Goal: Task Accomplishment & Management: Contribute content

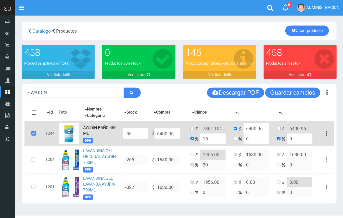
drag, startPoint x: 213, startPoint y: 138, endPoint x: 199, endPoint y: 136, distance: 13.9
click at [199, 136] on td "$ 7361.104 15" at bounding box center [210, 133] width 43 height 25
type input "0"
type input "6400.96"
type input "0"
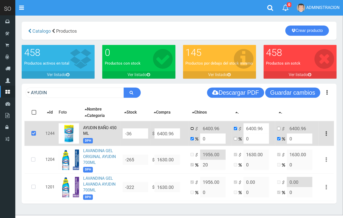
click at [192, 129] on input "checkbox" at bounding box center [192, 128] width 3 height 3
checkbox input "true"
checkbox input "false"
drag, startPoint x: 214, startPoint y: 128, endPoint x: 209, endPoint y: 127, distance: 4.5
click at [209, 127] on input "6400.96" at bounding box center [213, 128] width 26 height 10
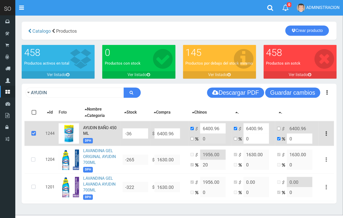
click at [220, 129] on input "6400.96" at bounding box center [213, 128] width 26 height 10
drag, startPoint x: 222, startPoint y: 128, endPoint x: 210, endPoint y: 126, distance: 11.9
click at [210, 126] on input "6400.96" at bounding box center [213, 128] width 26 height 10
type input "6401.00"
drag, startPoint x: 287, startPoint y: 101, endPoint x: 288, endPoint y: 94, distance: 7.4
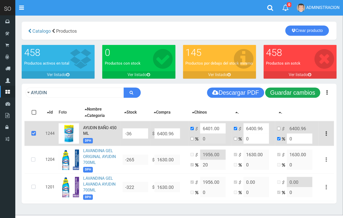
click at [286, 98] on div "AYUDIN Descargar PDF Guardar cambios" at bounding box center [179, 93] width 315 height 18
click at [288, 93] on button "Guardar cambios" at bounding box center [292, 92] width 55 height 10
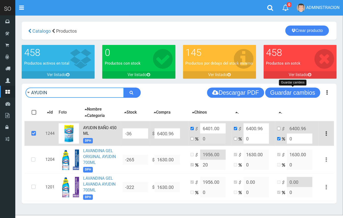
click at [46, 93] on input "AYUDIN" at bounding box center [75, 92] width 98 height 10
click at [54, 93] on input "AYUDIN" at bounding box center [75, 92] width 98 height 10
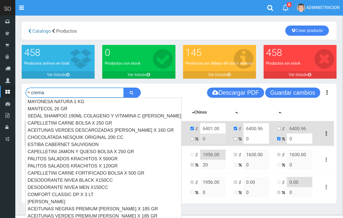
type input "crema"
click at [124, 87] on button "submit" at bounding box center [132, 92] width 17 height 10
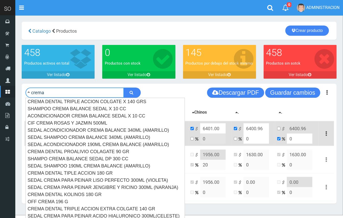
click at [124, 87] on button "submit" at bounding box center [132, 92] width 17 height 10
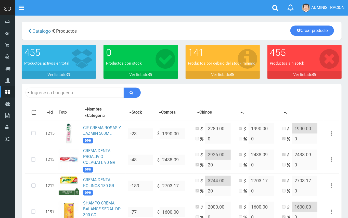
type input "crema"
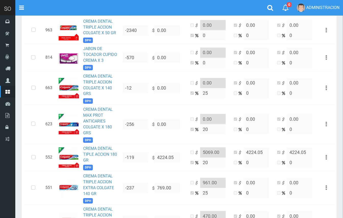
scroll to position [605, 0]
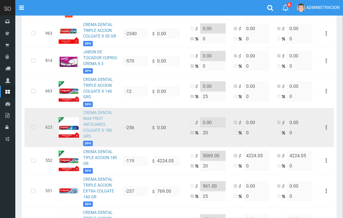
drag, startPoint x: 94, startPoint y: 121, endPoint x: 157, endPoint y: 120, distance: 63.3
click at [94, 120] on td "CREMA DENTAL MAX PROT ANTICARIES COLGATE X 180 GRS DPH" at bounding box center [101, 127] width 40 height 39
click at [108, 124] on td "CREMA DENTAL MAX PROT ANTICARIES COLGATE X 180 GRS DPH" at bounding box center [101, 127] width 40 height 39
click at [92, 120] on td "CREMA DENTAL MAX PROT ANTICARIES COLGATE X 180 GRS DPH" at bounding box center [101, 127] width 40 height 39
click at [90, 119] on link "CREMA DENTAL MAX PROT ANTICARIES COLGATE X 180 GRS" at bounding box center [98, 124] width 30 height 28
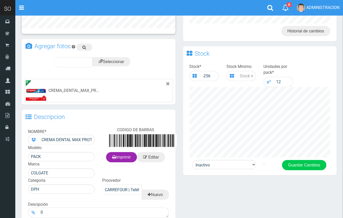
scroll to position [137, 0]
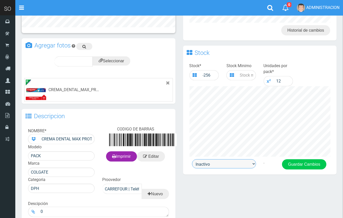
click at [232, 160] on select "Activo Inactivo" at bounding box center [224, 163] width 64 height 9
select select "1"
click at [192, 159] on select "Activo Inactivo" at bounding box center [224, 163] width 64 height 9
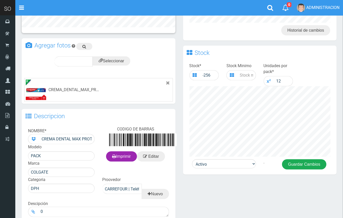
click at [287, 167] on button "Guardar Cambios" at bounding box center [304, 164] width 44 height 10
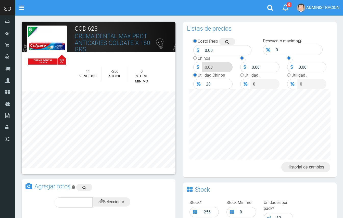
scroll to position [137, 0]
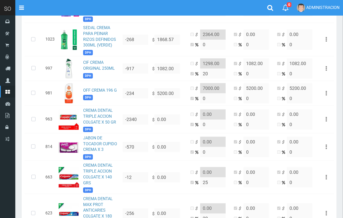
scroll to position [495, 0]
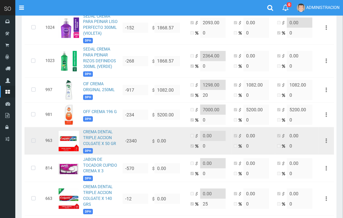
drag, startPoint x: 34, startPoint y: 141, endPoint x: 63, endPoint y: 142, distance: 29.1
click at [35, 140] on icon at bounding box center [34, 141] width 14 height 17
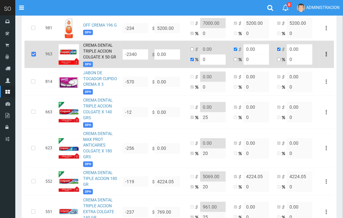
scroll to position [592, 0]
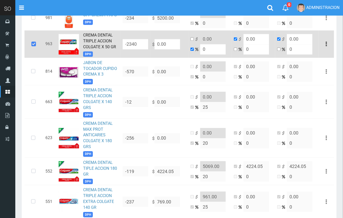
click at [31, 46] on icon at bounding box center [34, 44] width 14 height 17
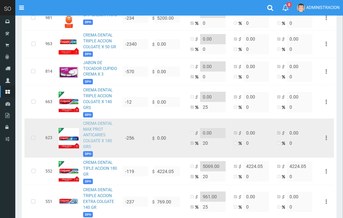
drag, startPoint x: 33, startPoint y: 139, endPoint x: 99, endPoint y: 139, distance: 66.1
click at [33, 139] on icon at bounding box center [34, 138] width 14 height 17
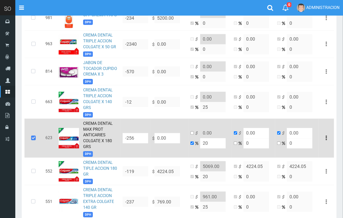
drag, startPoint x: 171, startPoint y: 139, endPoint x: 169, endPoint y: 155, distance: 16.2
click at [147, 140] on tr "623 CREMA DENTAL MAX PROT ANTICARIES COLGATE X 180 GRS DPH -256 $ 0.00 $ 0.00 2…" at bounding box center [179, 137] width 310 height 39
type input "1"
type input "1.2"
type input "1"
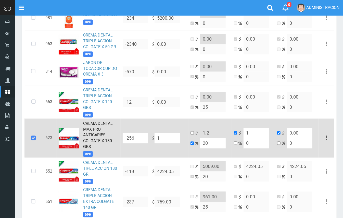
type input "1"
type input "12"
type input "14.4"
type input "12"
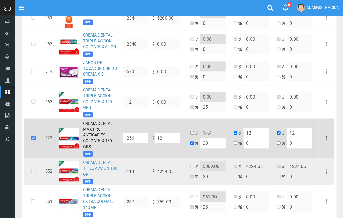
type input "125"
type input "150"
type input "125"
type input "1254"
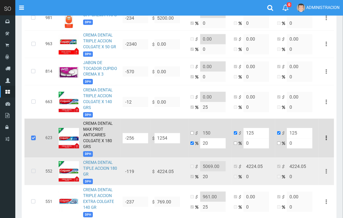
type input "1504.8"
type input "1254"
type input "1254.5"
type input "1505.4"
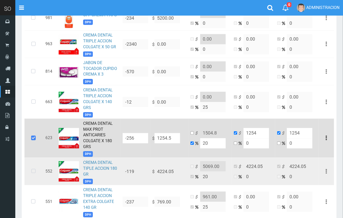
type input "1254.5"
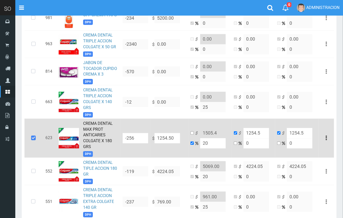
type input "1254.50"
click at [192, 133] on input "checkbox" at bounding box center [192, 132] width 3 height 3
checkbox input "true"
checkbox input "false"
drag, startPoint x: 221, startPoint y: 133, endPoint x: 215, endPoint y: 132, distance: 6.2
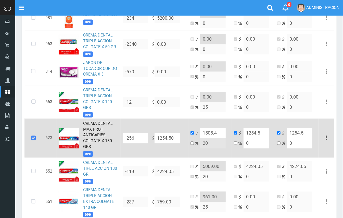
click at [215, 132] on input "1505.4" at bounding box center [213, 133] width 26 height 10
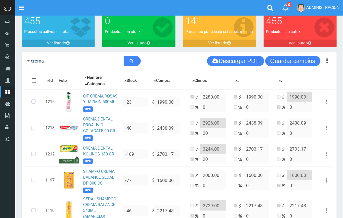
scroll to position [18, 0]
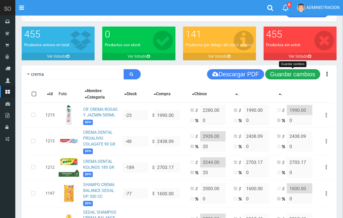
type input "1505.00"
click at [300, 76] on button "Guardar cambios" at bounding box center [292, 74] width 55 height 10
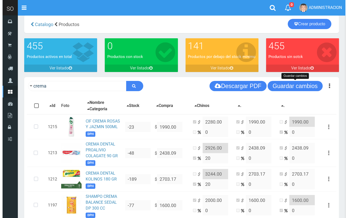
scroll to position [0, 0]
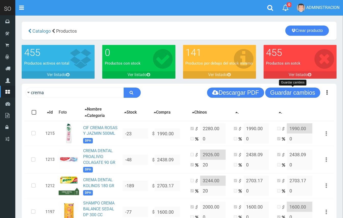
drag, startPoint x: 297, startPoint y: 93, endPoint x: 299, endPoint y: 56, distance: 37.8
click at [295, 92] on button "Guardar cambios" at bounding box center [292, 92] width 55 height 10
click at [302, 28] on link "Crear producto" at bounding box center [307, 31] width 44 height 10
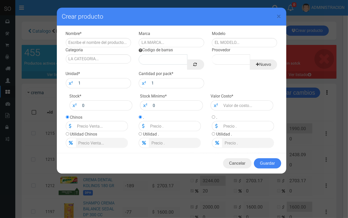
click at [107, 36] on div "Nombre *" at bounding box center [98, 39] width 73 height 16
drag, startPoint x: 113, startPoint y: 44, endPoint x: 117, endPoint y: 47, distance: 5.1
click at [113, 44] on input "text" at bounding box center [99, 42] width 66 height 9
click at [279, 13] on span "×" at bounding box center [279, 16] width 4 height 10
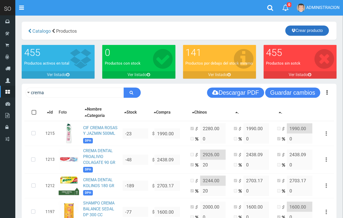
click at [296, 29] on link "Crear producto" at bounding box center [307, 31] width 44 height 10
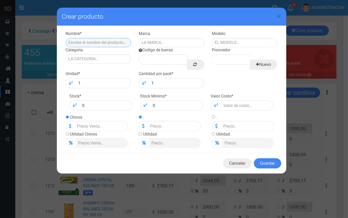
click at [90, 42] on input "text" at bounding box center [99, 42] width 66 height 9
paste input "PASTA DENTAL COLGATE TOTAL 12 CON CARBÓN ACTIVADO 140 G 150 ML"
drag, startPoint x: 128, startPoint y: 41, endPoint x: 114, endPoint y: 39, distance: 14.2
click at [114, 39] on input "PASTA DENTAL COLGATE TOTAL 12 CON CARBÓN ACTIVADO 140 G 150 ML" at bounding box center [99, 42] width 66 height 9
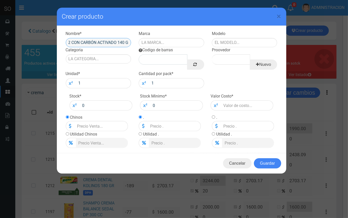
scroll to position [0, 64]
type input "PASTA DENTAL COLGATE TOTAL 12 CON CARBÓN ACTIVADO 140 G"
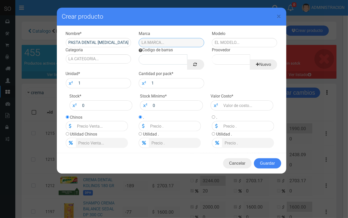
click at [162, 42] on input "text" at bounding box center [172, 42] width 66 height 9
click at [166, 50] on div "COLGATE" at bounding box center [172, 51] width 66 height 8
type input "COLGATE"
drag, startPoint x: 220, startPoint y: 47, endPoint x: 224, endPoint y: 43, distance: 5.8
click at [224, 31] on div "Nombre * PASTA DENTAL COLGATE TOTAL 12 CON CARBÓN ACTIVADO 140 G Marca COLGATE …" at bounding box center [171, 31] width 219 height 0
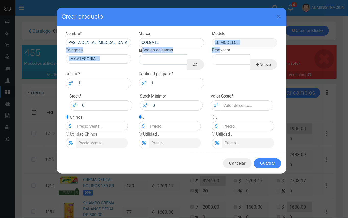
click at [236, 39] on input "text" at bounding box center [245, 42] width 66 height 9
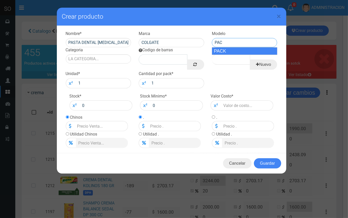
click at [236, 49] on div "PACK" at bounding box center [245, 51] width 66 height 8
type input "PACK"
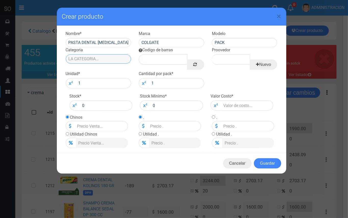
click at [116, 59] on input "Categoria" at bounding box center [99, 58] width 66 height 9
click at [119, 68] on div "DPH" at bounding box center [99, 68] width 66 height 8
type input "DPH"
click at [191, 66] on link at bounding box center [195, 64] width 17 height 10
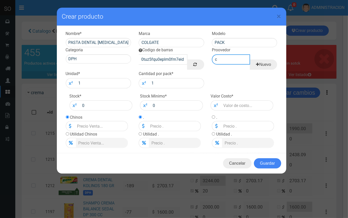
click at [221, 60] on input "c" at bounding box center [231, 59] width 38 height 10
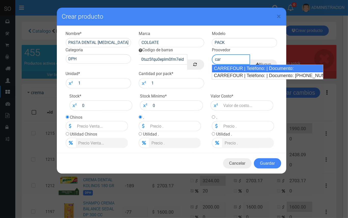
click at [227, 67] on div "CARREFOUR | Teléfono: | Documento:" at bounding box center [267, 69] width 111 height 8
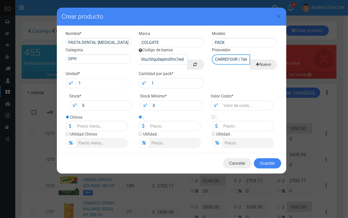
type input "CARREFOUR | Teléfono: | Documento:"
click at [114, 82] on input "1" at bounding box center [103, 83] width 55 height 10
type input "12"
drag, startPoint x: 235, startPoint y: 105, endPoint x: 258, endPoint y: 116, distance: 25.7
click at [236, 105] on input "number" at bounding box center [247, 105] width 53 height 10
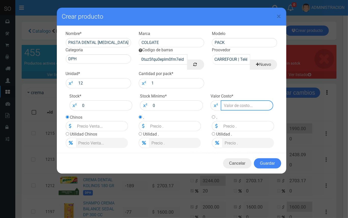
type input "5"
type input "55"
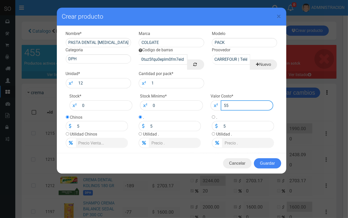
type input "55"
type input "551"
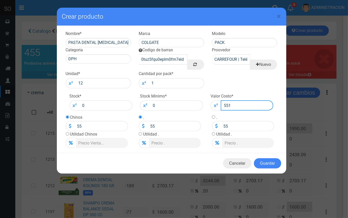
type input "551"
type input "5516"
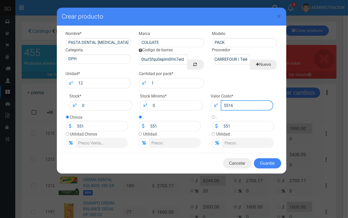
type input "5516"
type input "5516.1"
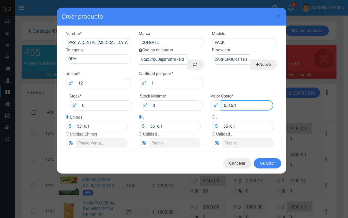
type input "5516.14"
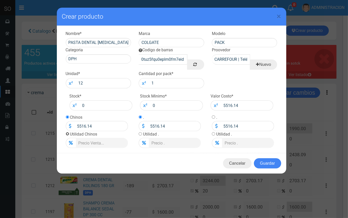
click at [66, 134] on input "radio" at bounding box center [67, 133] width 3 height 3
radio input "true"
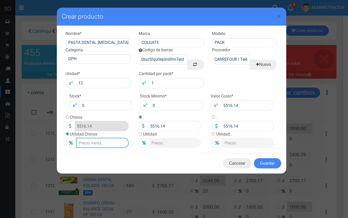
click at [90, 142] on input "Lista de precios" at bounding box center [102, 143] width 53 height 10
type input "2"
type input "5626.4628"
type input "20"
type input "6619.368"
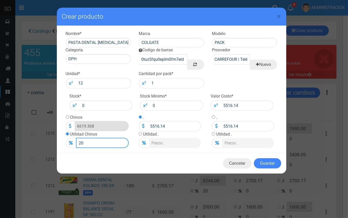
type input "20"
click at [67, 116] on input "radio" at bounding box center [67, 116] width 3 height 3
radio input "true"
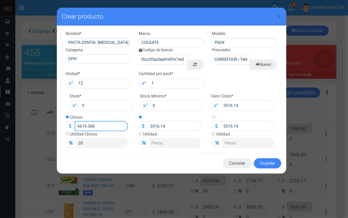
drag, startPoint x: 101, startPoint y: 127, endPoint x: 87, endPoint y: 124, distance: 14.1
click at [87, 124] on input "6619.368" at bounding box center [101, 126] width 53 height 10
type input "6619.00"
click at [266, 163] on button "Guardar" at bounding box center [267, 163] width 27 height 10
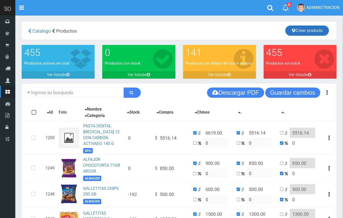
click at [318, 29] on link "Crear producto" at bounding box center [307, 31] width 44 height 10
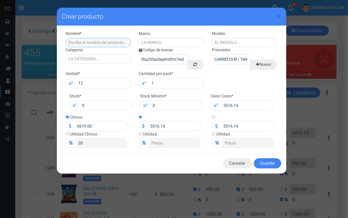
paste input "DESODORANTE IMPULSE MUSK (AEROSOL, TÍPICO FORMATO DE 150 ML)"
drag, startPoint x: 113, startPoint y: 42, endPoint x: 115, endPoint y: 34, distance: 8.4
click at [115, 34] on div "Nombre * DESODORANTE IMPULSE MUSK (AEROSOL, TÍPICO FORMATO DE 150 ML)" at bounding box center [98, 39] width 73 height 16
click at [97, 43] on input "DESODORANTE IMPULSE MUSK (AEROSOL 150 ML)" at bounding box center [99, 42] width 66 height 9
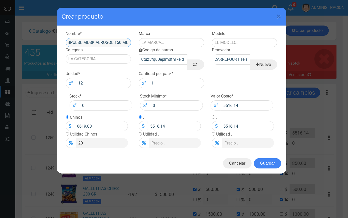
scroll to position [0, 32]
type input "DESODORANTE IMPULSE MUSK AEROSOL 150 ML"
click at [182, 37] on div "Marca" at bounding box center [171, 39] width 73 height 16
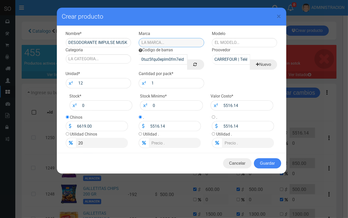
click at [182, 40] on input "text" at bounding box center [172, 42] width 66 height 9
type input "IMPULSE"
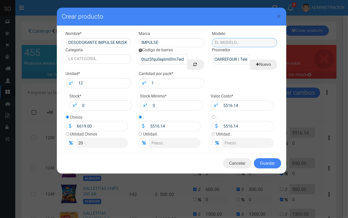
click at [226, 43] on input "text" at bounding box center [245, 42] width 66 height 9
type input "A"
drag, startPoint x: 230, startPoint y: 50, endPoint x: 129, endPoint y: 65, distance: 102.3
click at [229, 50] on div "PACK" at bounding box center [245, 51] width 66 height 8
type input "PACK"
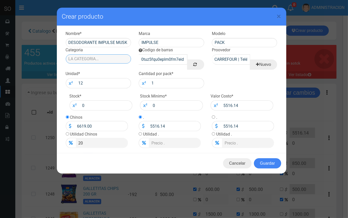
click at [83, 59] on input "Categoria" at bounding box center [99, 58] width 66 height 9
click at [87, 68] on div "DPH" at bounding box center [99, 68] width 66 height 8
type input "DPH"
drag, startPoint x: 250, startPoint y: 105, endPoint x: 207, endPoint y: 97, distance: 43.6
click at [207, 97] on div "Valor Costo * 5516.14" at bounding box center [242, 101] width 71 height 17
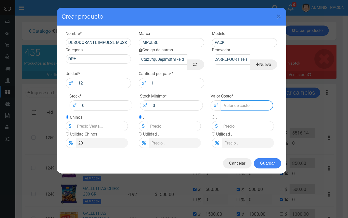
type input "1"
type input "1.2"
type input "1"
type input "15"
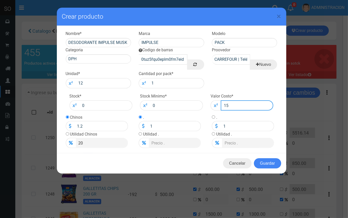
type input "18"
type input "15"
type input "155"
type input "186"
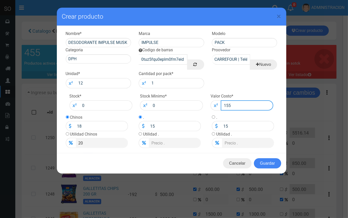
type input "155"
type input "1550"
type input "1860"
type input "1550"
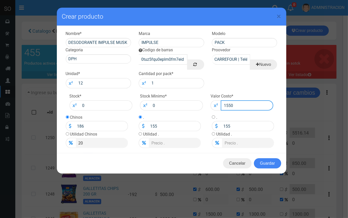
type input "1550"
type input "1550.0"
type input "1860"
type input "1550"
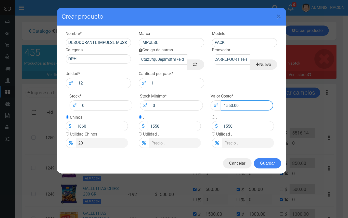
type input "1550.00"
click at [267, 164] on button "Guardar" at bounding box center [267, 163] width 27 height 10
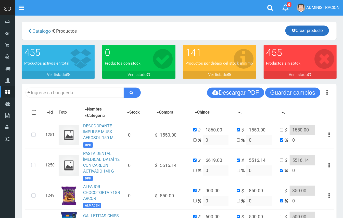
click at [323, 33] on link "Crear producto" at bounding box center [307, 31] width 44 height 10
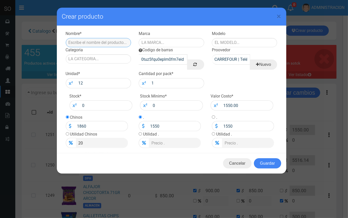
click at [112, 43] on input "text" at bounding box center [99, 42] width 66 height 9
drag, startPoint x: 128, startPoint y: 40, endPoint x: 85, endPoint y: 46, distance: 42.7
click at [117, 42] on input "DESODORANTE IMPULSE MUSK AEROSOL 150 ML" at bounding box center [99, 42] width 66 height 9
click at [85, 46] on input "DESODORANTE IMPULSE MUSK AEROSOL 150 ML" at bounding box center [99, 42] width 66 height 9
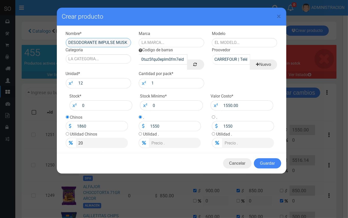
scroll to position [0, 4]
drag, startPoint x: 127, startPoint y: 41, endPoint x: 112, endPoint y: 42, distance: 14.3
click at [112, 42] on input "DESODORANTE IMPULSE MUSK AEROSOL 150 ML" at bounding box center [99, 42] width 66 height 9
type input "DESODORANTE IMPULSE LOVE AEROSOL 150 ML"
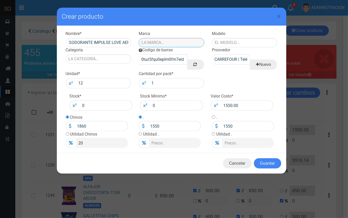
scroll to position [0, 0]
click at [148, 41] on input "text" at bounding box center [172, 42] width 66 height 9
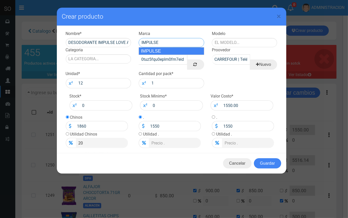
click at [162, 52] on div "IMPULSE" at bounding box center [172, 51] width 66 height 8
type input "IMPULSE"
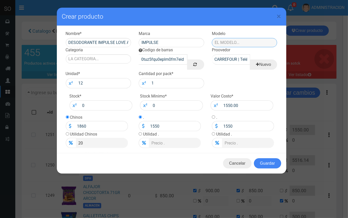
click at [229, 42] on input "text" at bounding box center [245, 42] width 66 height 9
click at [270, 52] on div "PACK" at bounding box center [245, 51] width 66 height 8
click at [243, 52] on div "PACK" at bounding box center [245, 51] width 66 height 8
type input "PACK"
click at [266, 161] on button "Guardar" at bounding box center [267, 163] width 27 height 10
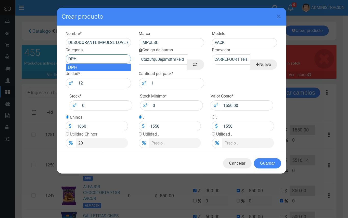
click at [127, 64] on div "DPH" at bounding box center [99, 68] width 66 height 8
type input "DPH"
click at [258, 160] on button "Guardar" at bounding box center [267, 163] width 27 height 10
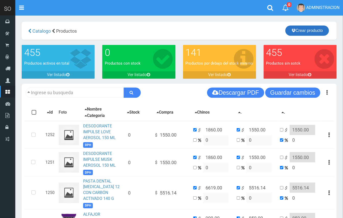
click at [289, 31] on link "Crear producto" at bounding box center [307, 31] width 44 height 10
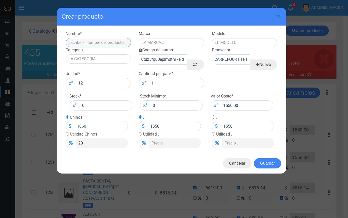
click at [105, 41] on input "text" at bounding box center [99, 42] width 66 height 9
type input "i"
type input "I"
drag, startPoint x: 281, startPoint y: 15, endPoint x: 276, endPoint y: 26, distance: 12.1
click at [281, 15] on span "×" at bounding box center [279, 16] width 4 height 10
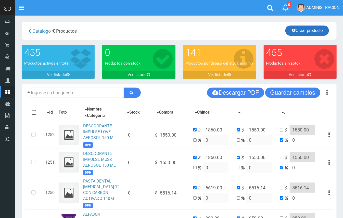
click at [292, 30] on icon at bounding box center [294, 30] width 4 height 7
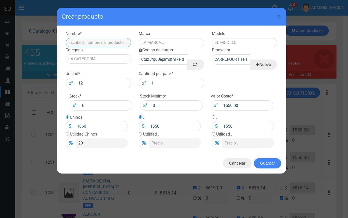
click at [79, 45] on input "text" at bounding box center [99, 42] width 66 height 9
drag, startPoint x: 116, startPoint y: 42, endPoint x: 94, endPoint y: 42, distance: 22.2
click at [94, 42] on input "DESODORANTE IMPULSE MUSK AEROSOL 150 ML" at bounding box center [99, 42] width 66 height 9
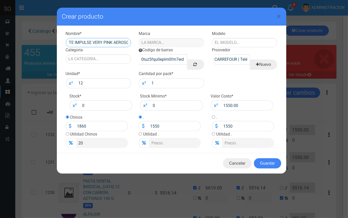
type input "DESODORANTE IMPULSE VERY PINK AEROSOL 150 ML"
click at [145, 43] on input "text" at bounding box center [172, 42] width 66 height 9
type input "IMPULSE"
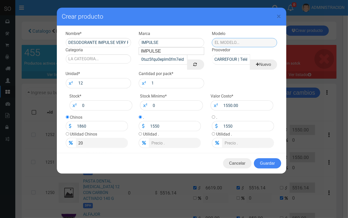
click at [235, 43] on input "text" at bounding box center [245, 42] width 66 height 9
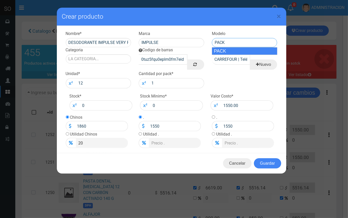
click at [233, 50] on div "PACK" at bounding box center [245, 51] width 66 height 8
type input "PACK"
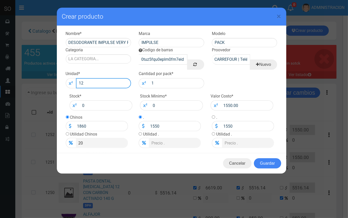
click at [117, 82] on input "12" at bounding box center [103, 83] width 55 height 10
click at [105, 51] on div "Categoria Falta la categoria." at bounding box center [98, 55] width 73 height 16
click at [108, 57] on input "Categoria" at bounding box center [99, 58] width 66 height 9
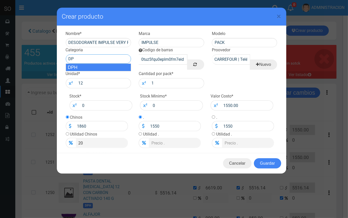
click at [108, 65] on div "DPH" at bounding box center [99, 68] width 66 height 8
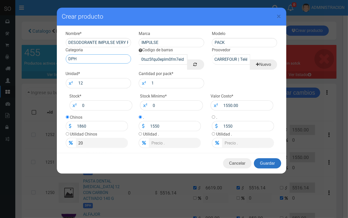
type input "DPH"
click at [267, 163] on button "Guardar" at bounding box center [267, 163] width 27 height 10
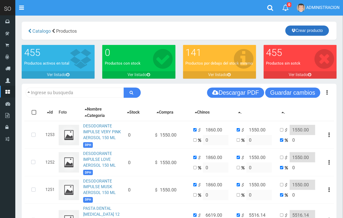
click at [307, 31] on link "Crear producto" at bounding box center [307, 31] width 44 height 10
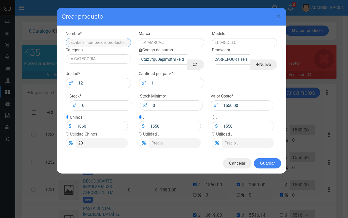
click at [117, 39] on input "text" at bounding box center [99, 42] width 66 height 9
click at [283, 17] on div "× Crear producto" at bounding box center [172, 17] width 230 height 18
drag, startPoint x: 281, startPoint y: 16, endPoint x: 278, endPoint y: 9, distance: 7.4
click at [280, 14] on span "×" at bounding box center [279, 16] width 4 height 10
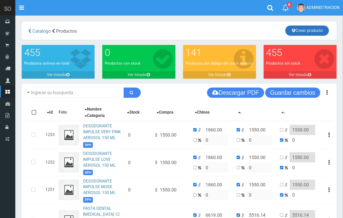
click at [317, 30] on link "Crear producto" at bounding box center [307, 31] width 44 height 10
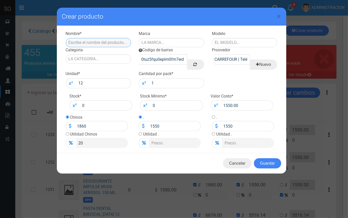
paste input "NIVEA ROLL-ON TIPO DRY IMPACT, 50 ML"
click at [117, 42] on input "NIVEA ROLL-ON TIPO DRY IMPACT, 50 ML" at bounding box center [99, 42] width 66 height 9
type input "NIVEA ROLL ON TIPO DRY IMPACT 50 ML"
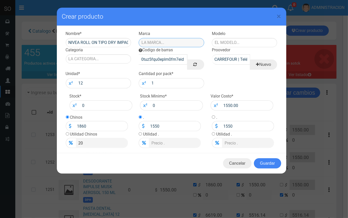
click at [156, 43] on input "text" at bounding box center [172, 42] width 66 height 9
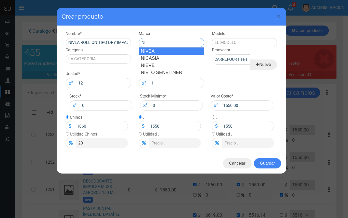
click at [158, 48] on div "NIVEA" at bounding box center [172, 51] width 66 height 8
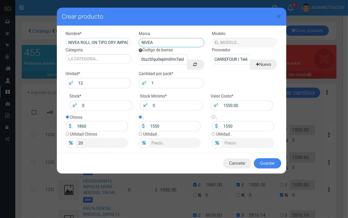
type input "NIVEA"
click at [255, 39] on input "text" at bounding box center [245, 42] width 66 height 9
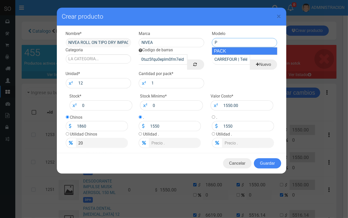
drag, startPoint x: 249, startPoint y: 52, endPoint x: 103, endPoint y: 40, distance: 146.2
click at [248, 52] on div "PACK" at bounding box center [245, 51] width 66 height 8
type input "PACK"
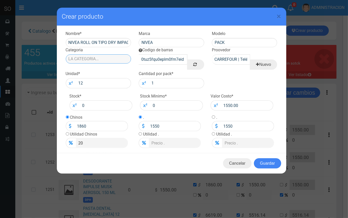
click at [86, 58] on input "Categoria" at bounding box center [99, 58] width 66 height 9
type input "A"
click at [89, 65] on div "DPH" at bounding box center [99, 68] width 66 height 8
type input "DPH"
click at [188, 108] on div "Stock * 0 Stock Minimo * 0 Valor Costo * 1550.00" at bounding box center [171, 102] width 219 height 20
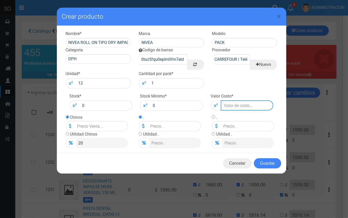
type input "1"
type input "1.2"
type input "1"
type input "10"
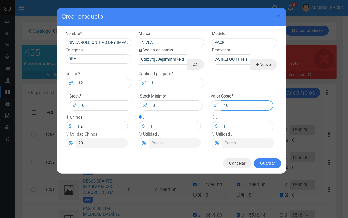
type input "12"
type input "10"
type input "108"
type input "129.6"
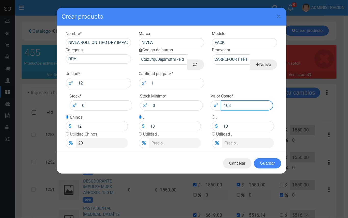
type input "108"
type input "1086"
type input "1303.2"
type input "1086"
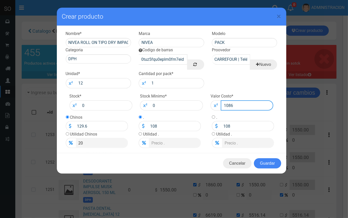
type input "1086"
type input "1086.1"
type input "1303.32"
type input "1086.1"
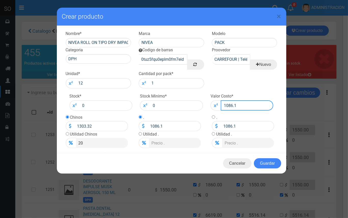
type input "1086.13"
type input "1303.3560000000002"
type input "1086.13"
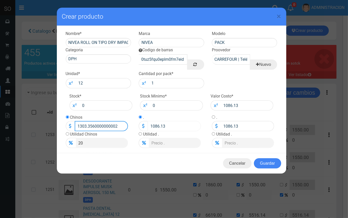
drag, startPoint x: 88, startPoint y: 125, endPoint x: 149, endPoint y: 126, distance: 61.5
click at [149, 126] on div "Nombre * NIVEA ROLL ON TIPO DRY IMPACT 50 ML Marca NIVEA Modelo PACK Categoria …" at bounding box center [172, 89] width 230 height 127
type input "1303.00"
click at [268, 165] on button "Guardar" at bounding box center [267, 163] width 27 height 10
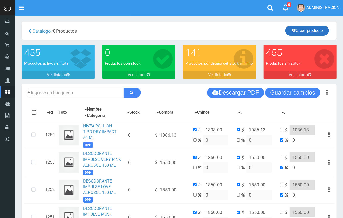
click at [316, 30] on link "Crear producto" at bounding box center [307, 31] width 44 height 10
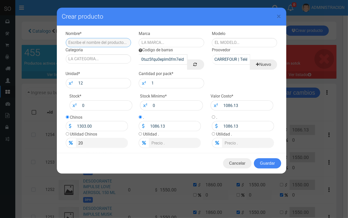
paste input "JABÓN DE TOCADOR POLYANA GREEN (80 G)"
type input "JABÓN DE TOCADOR POLYANA GREEN (80 G)"
click at [168, 38] on input "text" at bounding box center [172, 42] width 66 height 9
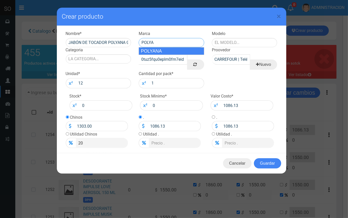
click at [180, 52] on div "POLYANA" at bounding box center [172, 51] width 66 height 8
type input "POLYANA"
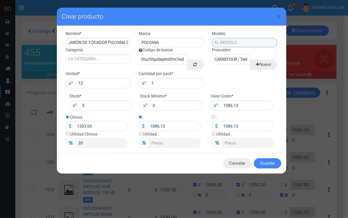
click at [244, 41] on input "text" at bounding box center [245, 42] width 66 height 9
drag, startPoint x: 245, startPoint y: 53, endPoint x: 242, endPoint y: 51, distance: 3.1
click at [245, 52] on div "PACK" at bounding box center [245, 51] width 66 height 8
type input "PACK"
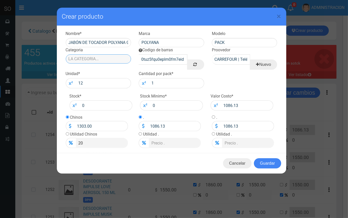
click at [111, 59] on input "Categoria" at bounding box center [99, 58] width 66 height 9
click at [113, 65] on div "DPH" at bounding box center [99, 68] width 66 height 8
type input "DPH"
drag, startPoint x: 259, startPoint y: 108, endPoint x: 219, endPoint y: 105, distance: 39.9
click at [219, 105] on div "1086.13" at bounding box center [242, 105] width 63 height 10
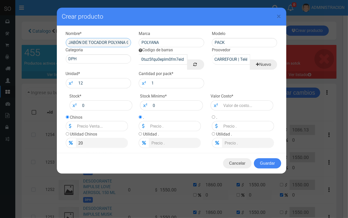
click at [118, 42] on input "JABÓN DE TOCADOR POLYANA GREEN (80 G)" at bounding box center [99, 42] width 66 height 9
click at [232, 101] on input "number" at bounding box center [247, 105] width 53 height 10
type input "4"
type input "4.8"
type input "4"
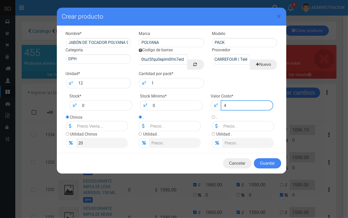
type input "4"
type input "42"
type input "50.4"
type input "42"
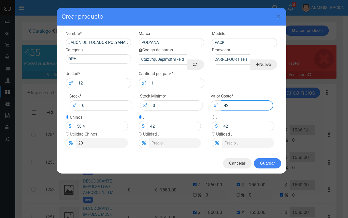
type input "425"
type input "510"
type input "425"
type input "425.5"
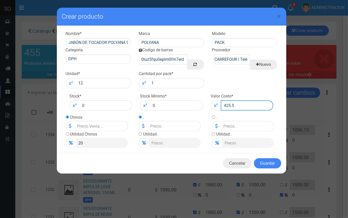
type input "510.6"
type input "425.5"
type input "425.53"
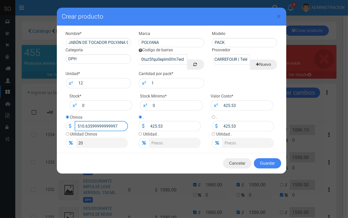
drag, startPoint x: 85, startPoint y: 126, endPoint x: 136, endPoint y: 127, distance: 51.3
click at [136, 127] on div "Nombre * JABÓN DE TOCADOR POLYANA GREEN (80 G) Marca POLYANA Modelo PACK Catego…" at bounding box center [172, 89] width 230 height 127
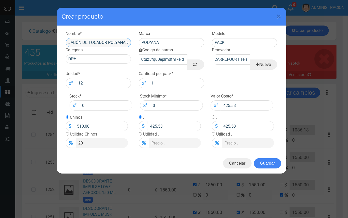
click at [124, 41] on input "JABÓN DE TOCADOR POLYANA GREEN (80 G)" at bounding box center [99, 42] width 66 height 9
click at [266, 160] on button "Guardar" at bounding box center [267, 163] width 27 height 10
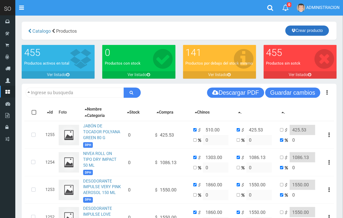
click at [303, 33] on link "Crear producto" at bounding box center [307, 31] width 44 height 10
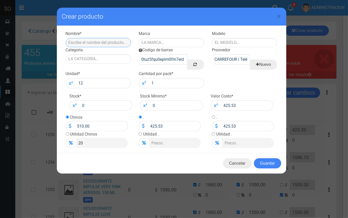
click at [103, 40] on input "text" at bounding box center [99, 42] width 66 height 9
click at [102, 45] on input "text" at bounding box center [99, 42] width 66 height 9
paste input "JABÓN DE TOCADOR POLYANA WHITE (80 G)"
click at [119, 42] on input "JABÓN DE TOCADOR POLYANA WHITE (80 G)" at bounding box center [99, 42] width 66 height 9
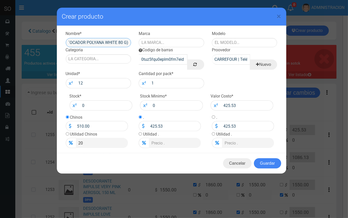
scroll to position [0, 21]
click at [129, 41] on input "JABÓN DE TOCADOR POLYANA WHITE 80 G)" at bounding box center [99, 42] width 66 height 9
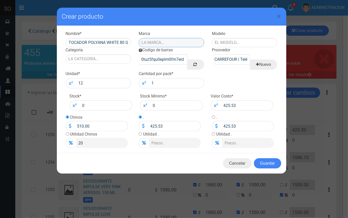
click at [156, 42] on input "text" at bounding box center [172, 42] width 66 height 9
drag, startPoint x: 159, startPoint y: 53, endPoint x: 171, endPoint y: 48, distance: 12.4
click at [159, 52] on div "POLYANA" at bounding box center [172, 51] width 66 height 8
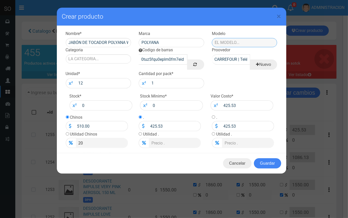
drag, startPoint x: 223, startPoint y: 46, endPoint x: 227, endPoint y: 44, distance: 3.7
click at [224, 45] on input "text" at bounding box center [245, 42] width 66 height 9
click at [227, 47] on ul "PACK" at bounding box center [245, 51] width 66 height 8
click at [227, 50] on div "PACK" at bounding box center [245, 51] width 66 height 8
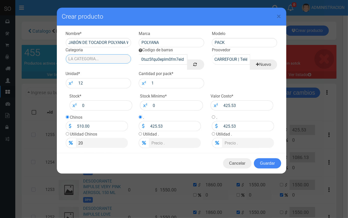
click at [108, 60] on input "Categoria" at bounding box center [99, 58] width 66 height 9
click at [112, 68] on div "DPH" at bounding box center [99, 68] width 66 height 8
drag, startPoint x: 244, startPoint y: 105, endPoint x: 220, endPoint y: 104, distance: 24.5
click at [220, 104] on div "425.53" at bounding box center [242, 105] width 63 height 10
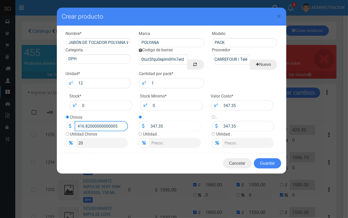
drag, startPoint x: 82, startPoint y: 127, endPoint x: 170, endPoint y: 127, distance: 88.0
click at [170, 127] on div "Nombre * JABÓN DE TOCADOR POLYANA WHITE 80 G Marca POLYANA Modelo PACK Categori…" at bounding box center [172, 89] width 230 height 127
click at [272, 163] on button "Guardar" at bounding box center [267, 163] width 27 height 10
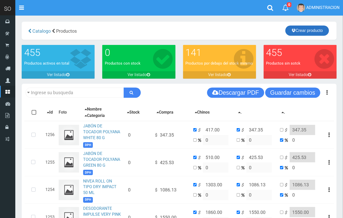
click at [292, 31] on icon at bounding box center [294, 30] width 4 height 7
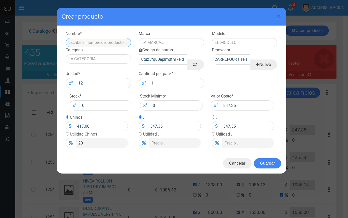
drag, startPoint x: 105, startPoint y: 39, endPoint x: 110, endPoint y: 38, distance: 5.1
click at [107, 38] on input "text" at bounding box center [99, 42] width 66 height 9
paste input "BODYSRAY AXE APOLLO X 150 ML"
click at [174, 41] on input "text" at bounding box center [172, 42] width 66 height 9
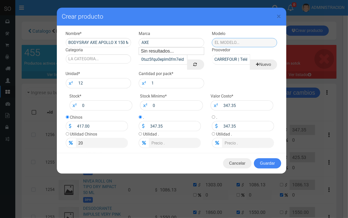
click at [216, 44] on input "text" at bounding box center [245, 42] width 66 height 9
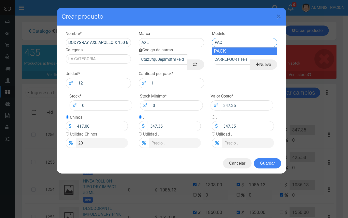
click at [220, 50] on div "PACK" at bounding box center [245, 51] width 66 height 8
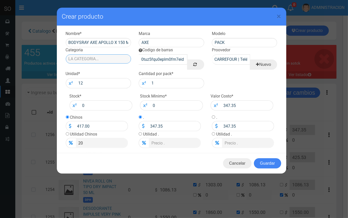
click at [123, 57] on input "Categoria" at bounding box center [99, 58] width 66 height 9
click at [118, 67] on div "DPH" at bounding box center [99, 68] width 66 height 8
click at [109, 41] on input "BODYSRAY AXE APOLLO X 150 ML" at bounding box center [99, 42] width 66 height 9
click at [241, 100] on div "Valor Costo * 347.35" at bounding box center [242, 101] width 71 height 17
drag, startPoint x: 246, startPoint y: 102, endPoint x: 218, endPoint y: 108, distance: 29.2
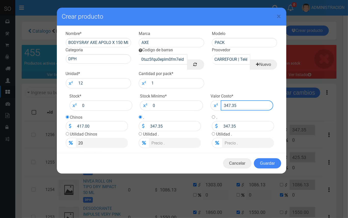
click at [218, 108] on div "347.35" at bounding box center [242, 105] width 63 height 10
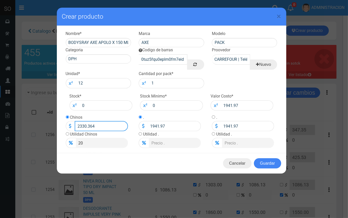
drag, startPoint x: 98, startPoint y: 126, endPoint x: 86, endPoint y: 126, distance: 12.0
click at [86, 126] on input "2330.364" at bounding box center [101, 126] width 53 height 10
click at [261, 162] on button "Guardar" at bounding box center [267, 163] width 27 height 10
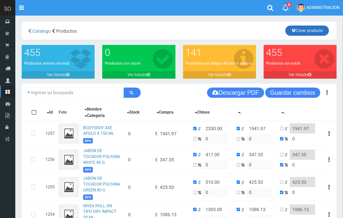
click at [300, 29] on link "Crear producto" at bounding box center [307, 31] width 44 height 10
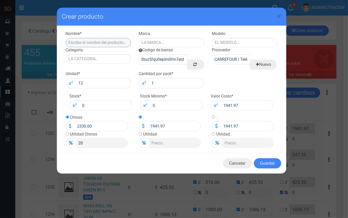
drag, startPoint x: 96, startPoint y: 39, endPoint x: 99, endPoint y: 40, distance: 2.7
click at [96, 39] on input "text" at bounding box center [99, 42] width 66 height 9
click at [279, 14] on span "×" at bounding box center [279, 16] width 4 height 10
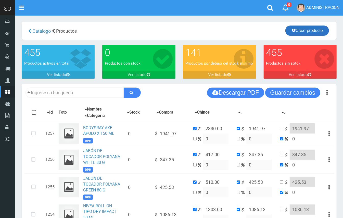
click at [295, 29] on link "Crear producto" at bounding box center [307, 31] width 44 height 10
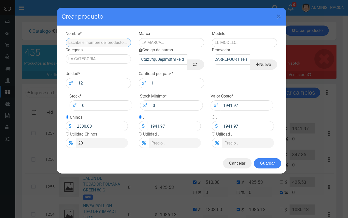
paste input "BODYSPRAY AXE GOLD TEMPTATION (O GOLD) X 150 ML"
drag, startPoint x: 98, startPoint y: 42, endPoint x: 111, endPoint y: 40, distance: 13.2
click at [111, 40] on input "BODYSPRAY AXE GOLD TEMPTATION (O GOLD) X 150 ML" at bounding box center [99, 42] width 66 height 9
click at [159, 46] on input "text" at bounding box center [172, 42] width 66 height 9
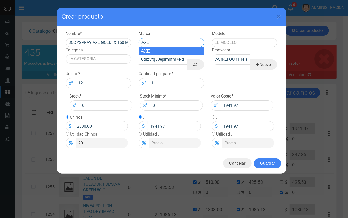
click at [152, 52] on div "AXE" at bounding box center [172, 51] width 66 height 8
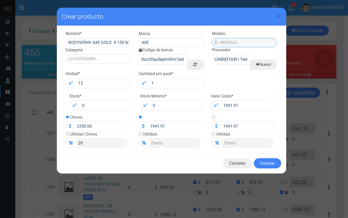
click at [231, 38] on input "text" at bounding box center [245, 42] width 66 height 9
click at [231, 51] on div "PACK" at bounding box center [245, 51] width 66 height 8
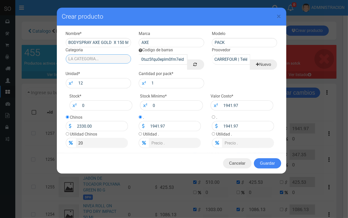
click at [84, 61] on input "Categoria" at bounding box center [99, 58] width 66 height 9
drag, startPoint x: 111, startPoint y: 68, endPoint x: 113, endPoint y: 67, distance: 2.6
click at [111, 68] on div "DPH" at bounding box center [99, 68] width 66 height 8
click at [264, 161] on button "Guardar" at bounding box center [267, 163] width 27 height 10
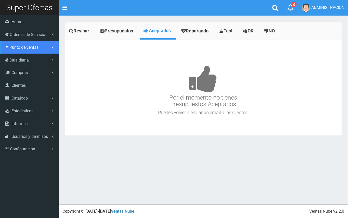
click at [14, 42] on link "Punto de ventas" at bounding box center [29, 47] width 59 height 13
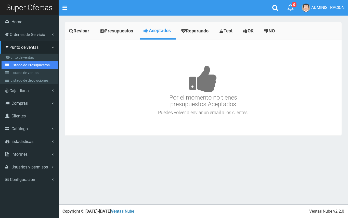
drag, startPoint x: 31, startPoint y: 64, endPoint x: 148, endPoint y: 63, distance: 117.6
click at [31, 64] on link "Listado de Presupuestos" at bounding box center [30, 65] width 57 height 8
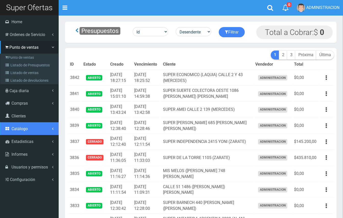
click at [28, 126] on link "Catálogo" at bounding box center [29, 128] width 59 height 13
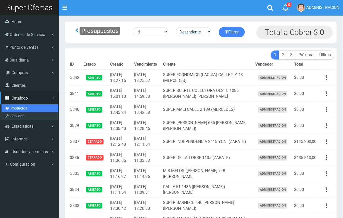
click at [18, 110] on link "Productos" at bounding box center [30, 108] width 57 height 8
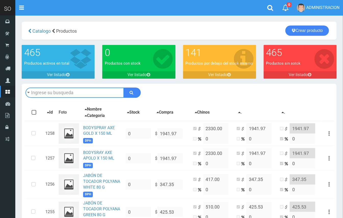
click at [86, 93] on input "text" at bounding box center [75, 92] width 98 height 10
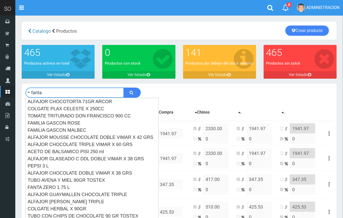
type input "fanta"
click at [124, 87] on button "submit" at bounding box center [132, 92] width 17 height 10
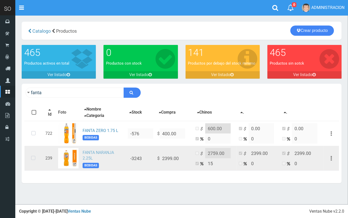
click at [104, 151] on link "FANTA NARANJA 2.25L" at bounding box center [98, 155] width 31 height 11
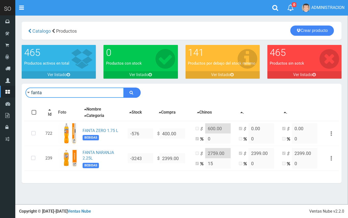
drag, startPoint x: 25, startPoint y: 94, endPoint x: 18, endPoint y: 94, distance: 7.4
click at [18, 94] on div "fanta Descargar PDF Guardar cambios ." at bounding box center [182, 136] width 328 height 105
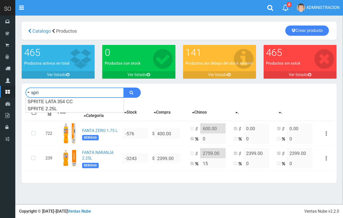
type input "spri"
click at [124, 87] on button "submit" at bounding box center [132, 92] width 17 height 10
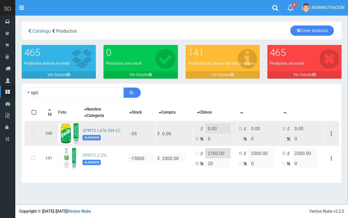
drag, startPoint x: 102, startPoint y: 153, endPoint x: 167, endPoint y: 145, distance: 65.3
click at [102, 152] on td "SPRITE 2.25L ALMACEN" at bounding box center [103, 158] width 45 height 25
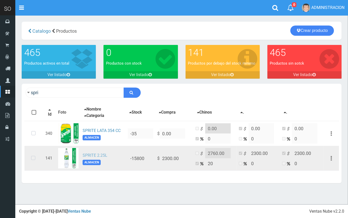
click at [95, 156] on link "SPRITE 2.25L" at bounding box center [95, 155] width 25 height 5
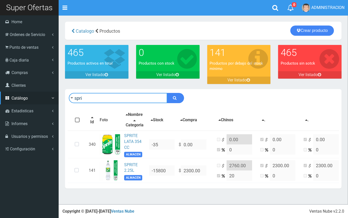
drag, startPoint x: 61, startPoint y: 93, endPoint x: 0, endPoint y: 95, distance: 61.3
click at [0, 95] on div "SO Toggle navigation 0 0" at bounding box center [174, 102] width 348 height 204
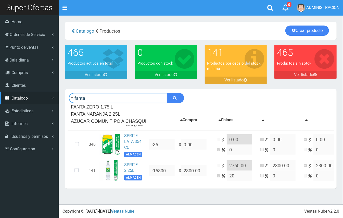
type input "fanta"
click at [167, 93] on button "submit" at bounding box center [175, 98] width 17 height 10
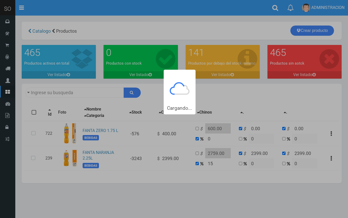
type input "fanta"
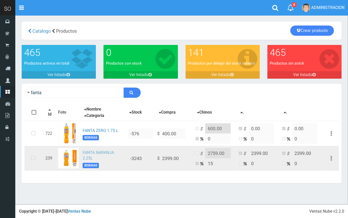
click at [102, 151] on link "FANTA NARANJA 2.25L" at bounding box center [98, 155] width 31 height 11
